Goal: Navigation & Orientation: Find specific page/section

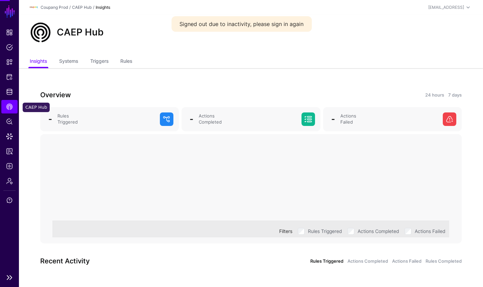
scroll to position [1, 0]
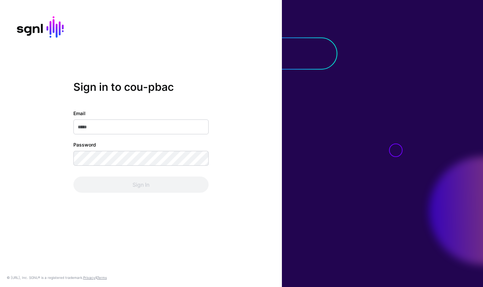
click at [0, 287] on com-1password-button at bounding box center [0, 287] width 0 height 0
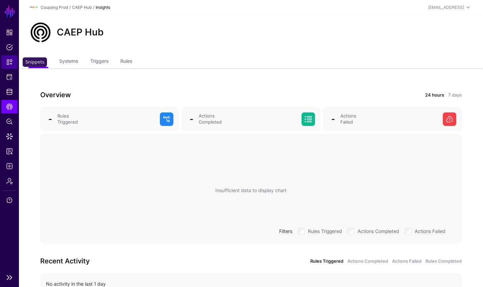
click at [10, 65] on span "Snippets" at bounding box center [9, 62] width 7 height 7
